Goal: Use online tool/utility: Use online tool/utility

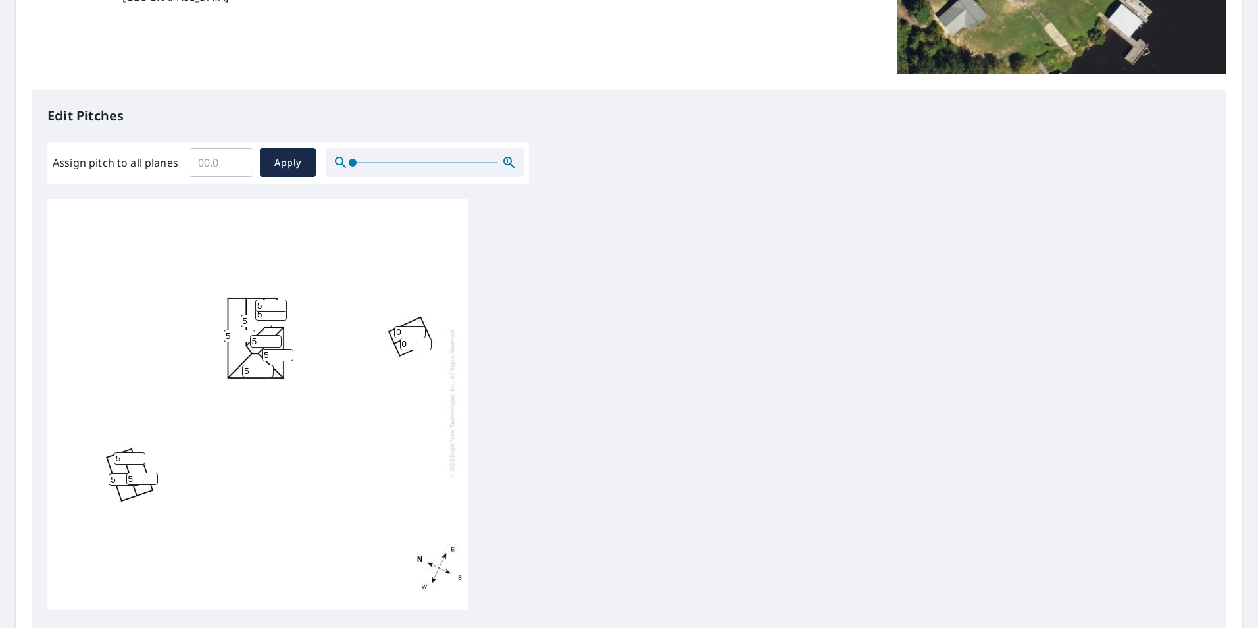
scroll to position [13, 0]
click at [212, 155] on input "Assign pitch to all planes" at bounding box center [221, 162] width 64 height 37
type input "5"
click at [305, 162] on button "Apply" at bounding box center [288, 162] width 56 height 29
type input "5"
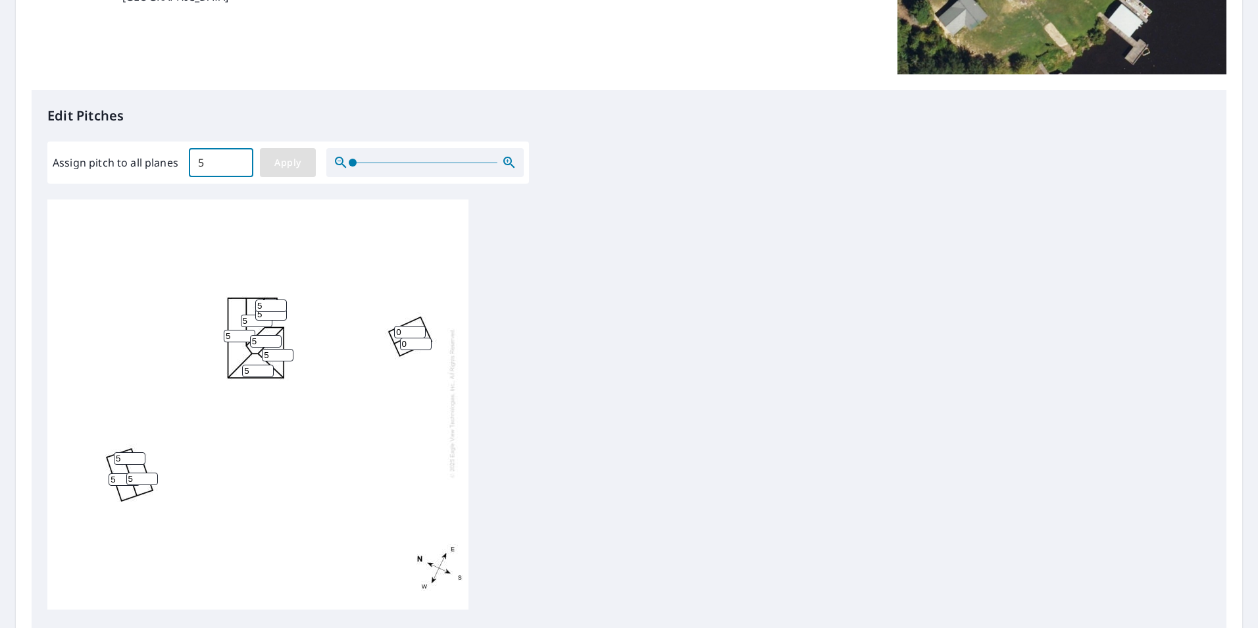
type input "5"
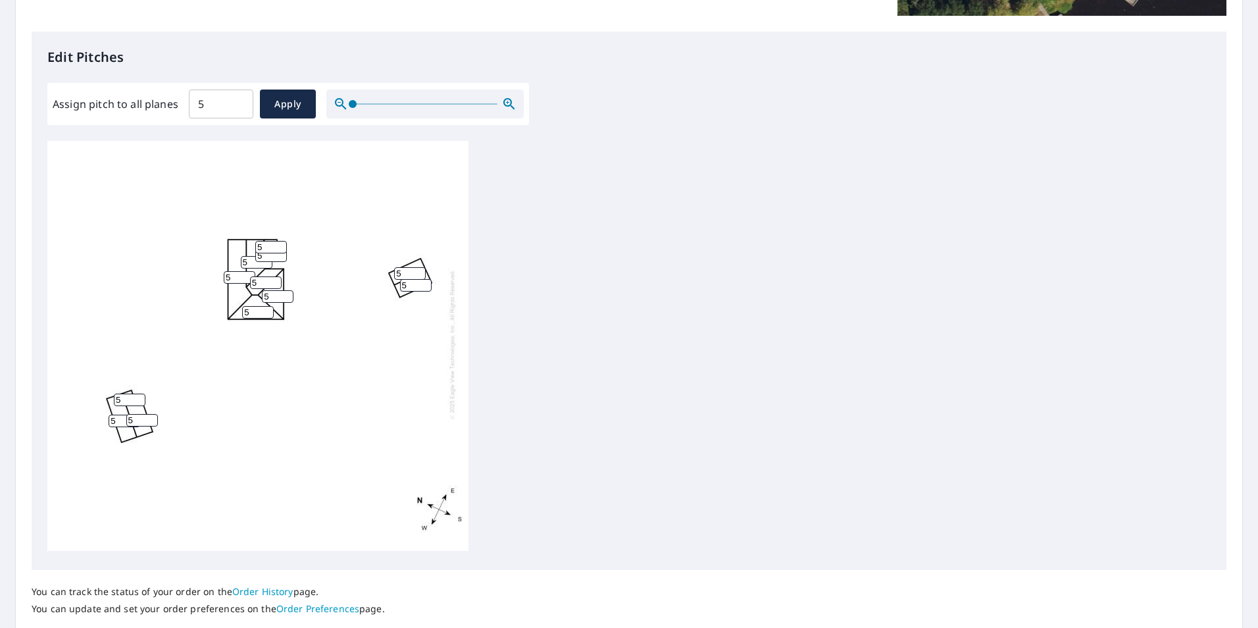
scroll to position [395, 0]
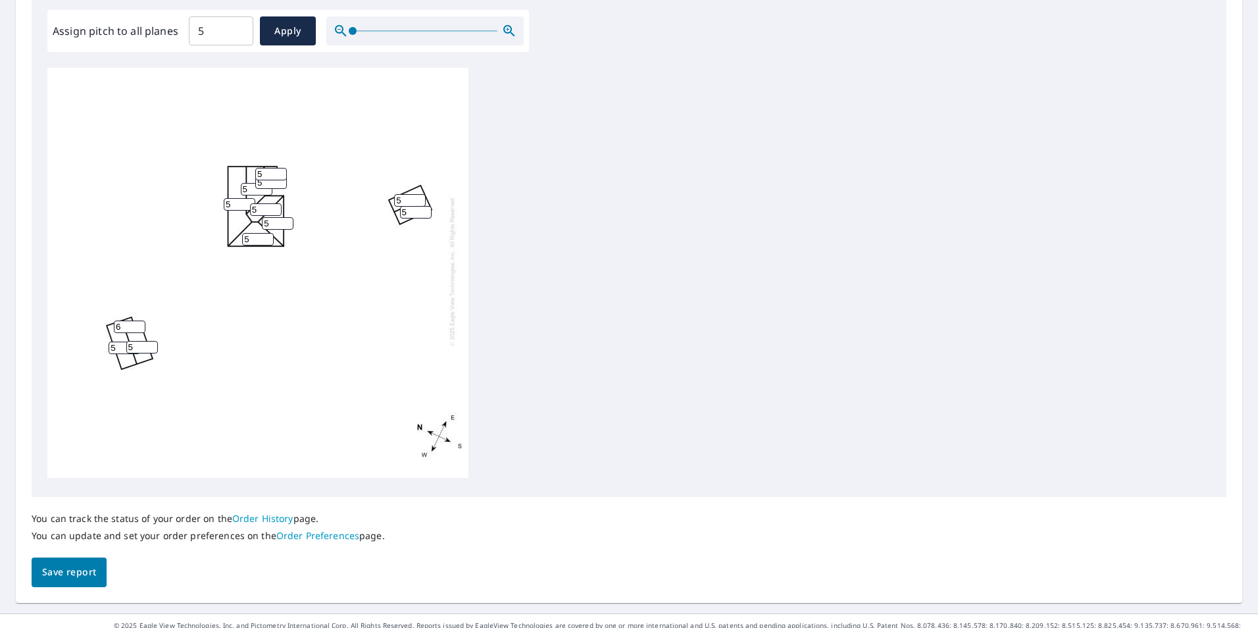
type input "6"
click at [134, 320] on input "6" at bounding box center [130, 326] width 32 height 12
click at [141, 341] on input "5" at bounding box center [142, 347] width 32 height 12
click at [126, 341] on input "6" at bounding box center [142, 347] width 32 height 12
type input "6"
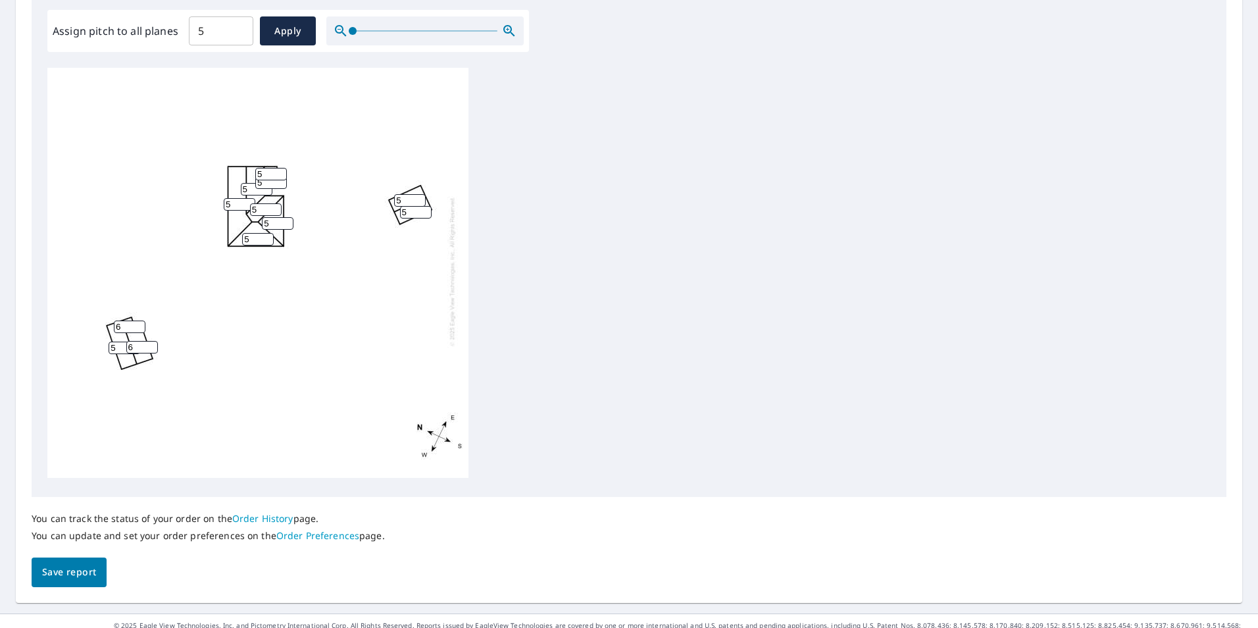
click at [114, 341] on input "5" at bounding box center [125, 347] width 32 height 12
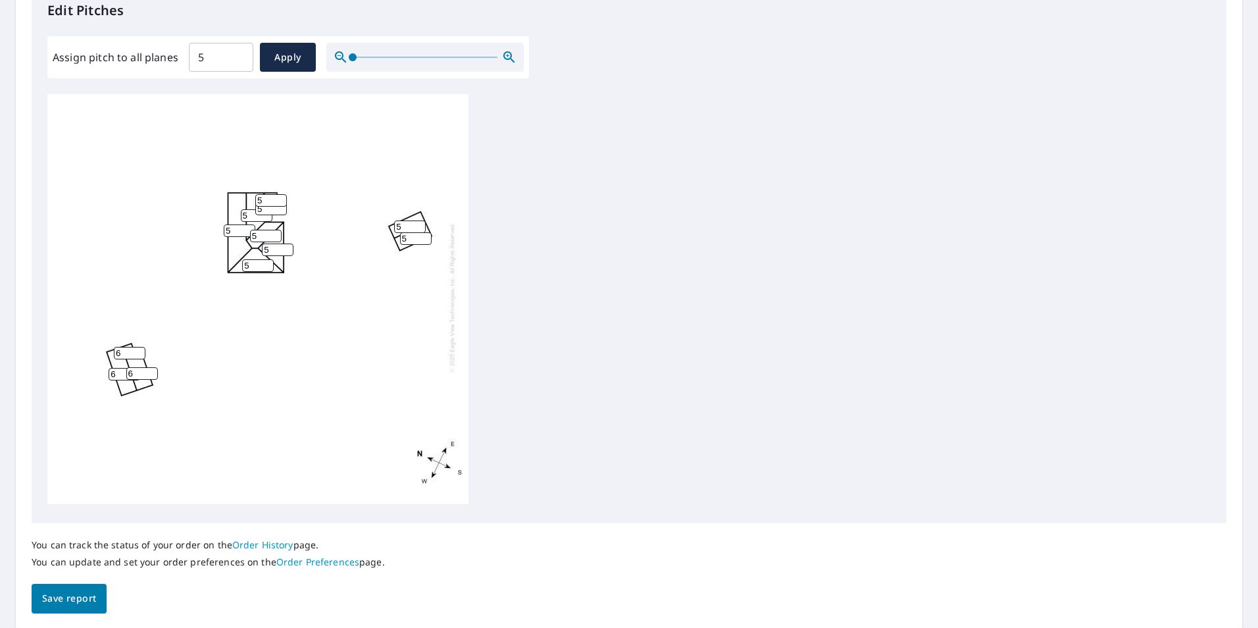
scroll to position [414, 0]
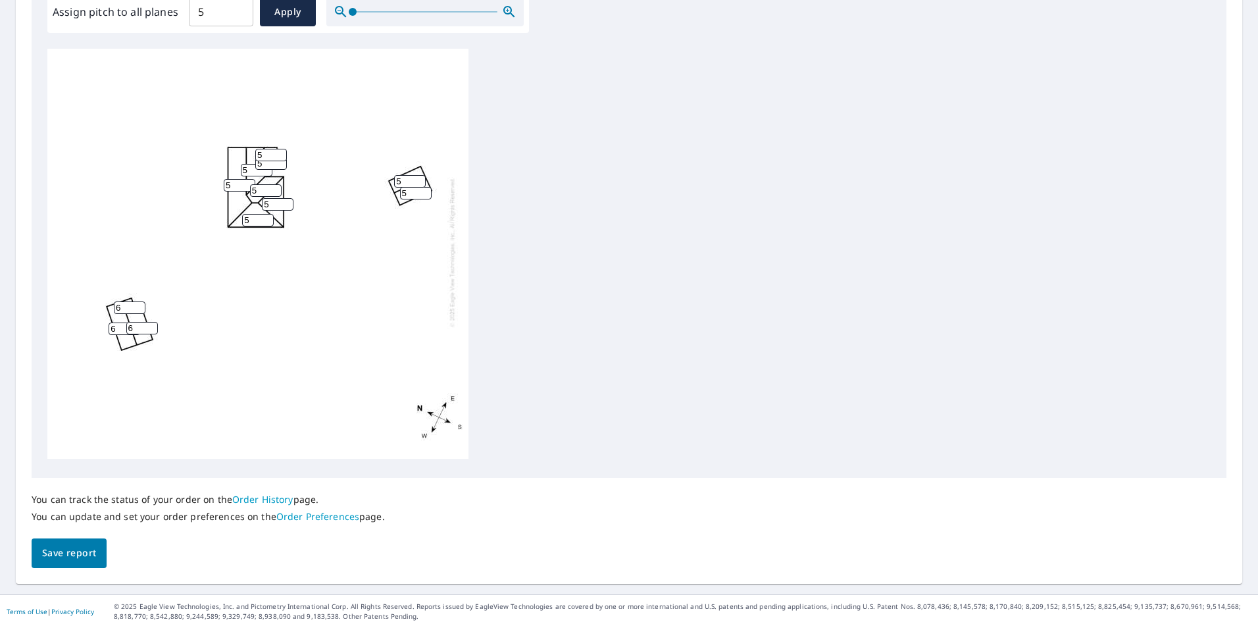
type input "6"
click at [84, 552] on span "Save report" at bounding box center [69, 553] width 54 height 16
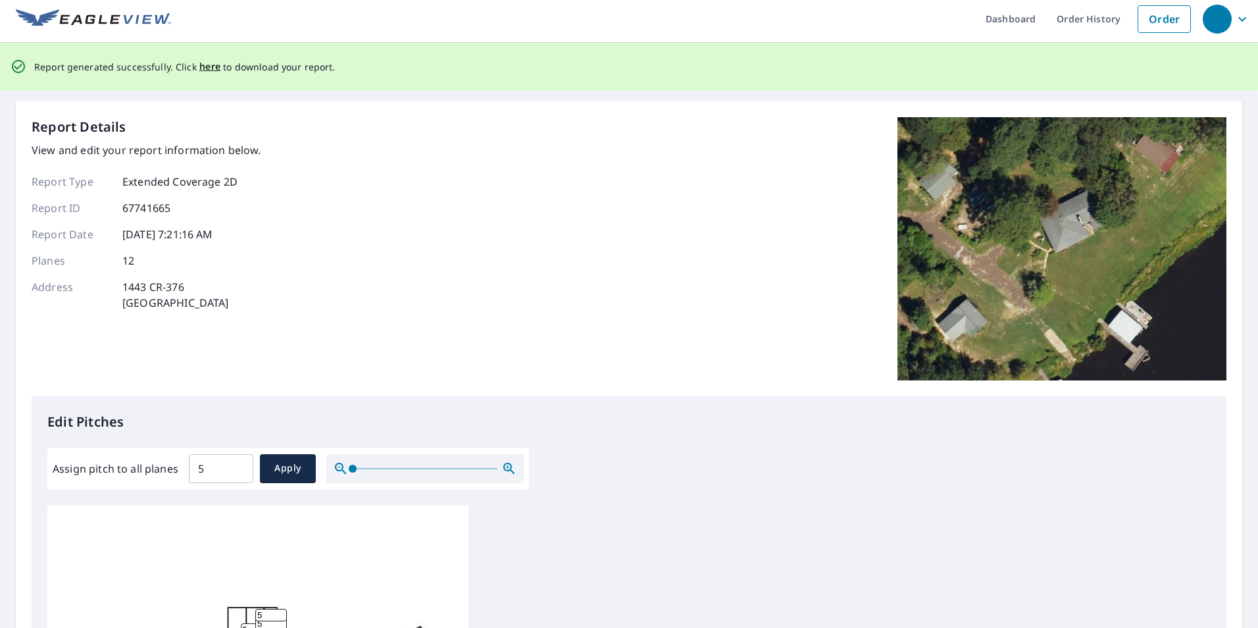
scroll to position [0, 0]
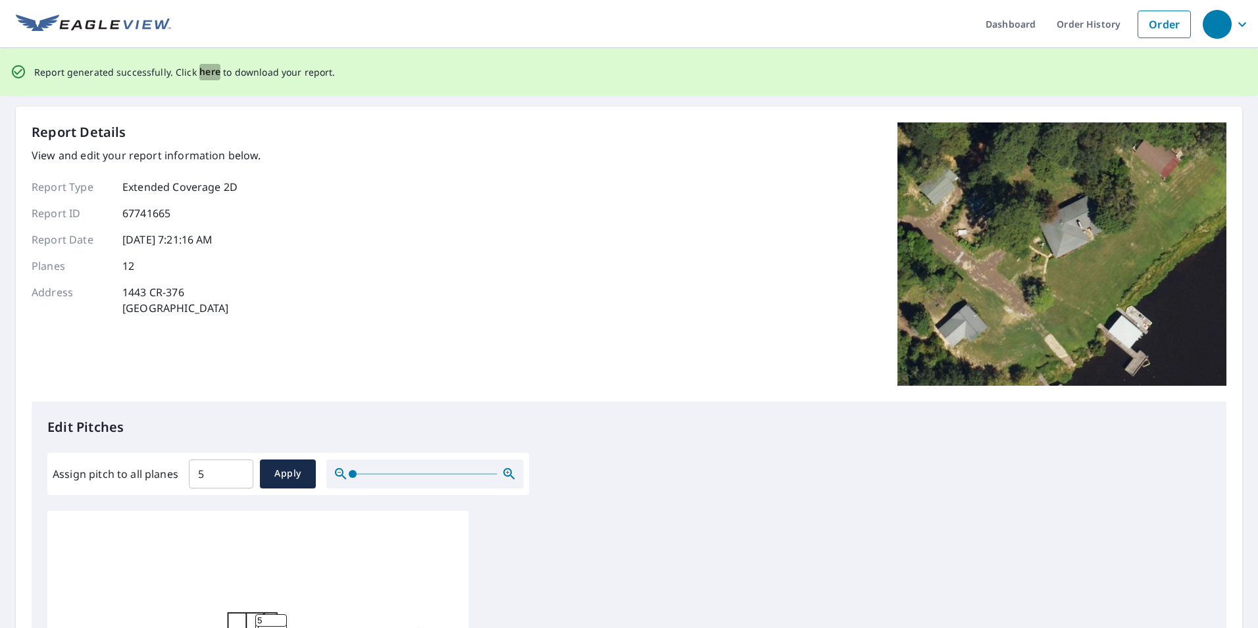
click at [209, 75] on span "here" at bounding box center [210, 72] width 22 height 16
